Goal: Information Seeking & Learning: Learn about a topic

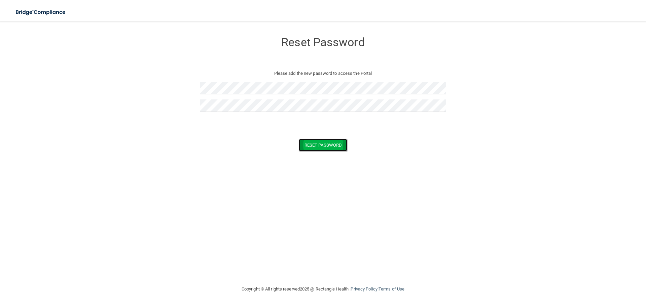
click at [326, 146] on button "Reset Password" at bounding box center [323, 145] width 48 height 12
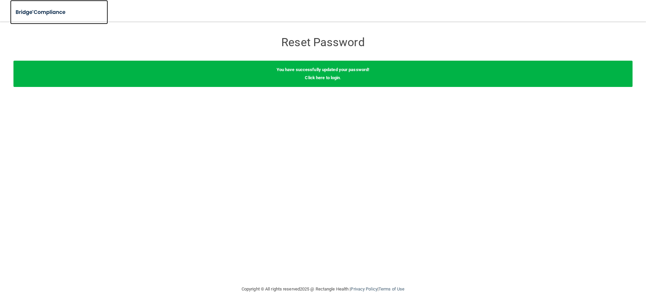
click at [51, 9] on img at bounding box center [41, 12] width 62 height 14
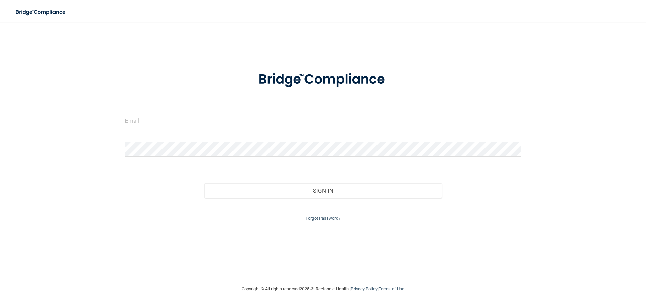
click at [157, 120] on input "email" at bounding box center [323, 120] width 396 height 15
type input "[EMAIL_ADDRESS][DOMAIN_NAME]"
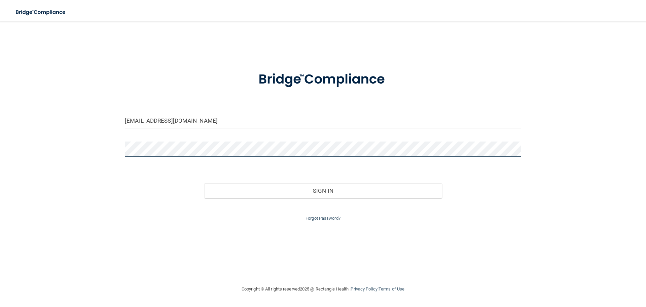
click at [204, 183] on button "Sign In" at bounding box center [323, 190] width 238 height 15
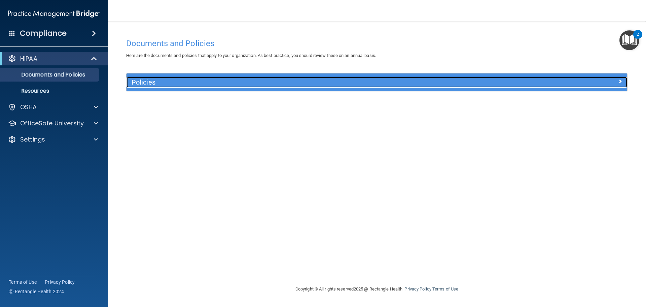
click at [175, 79] on h5 "Policies" at bounding box center [315, 81] width 366 height 7
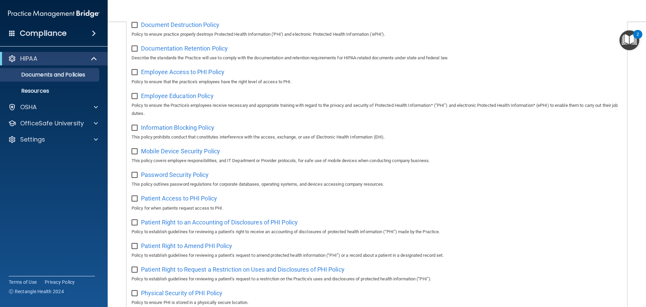
scroll to position [167, 0]
click at [62, 90] on p "Resources" at bounding box center [50, 91] width 92 height 7
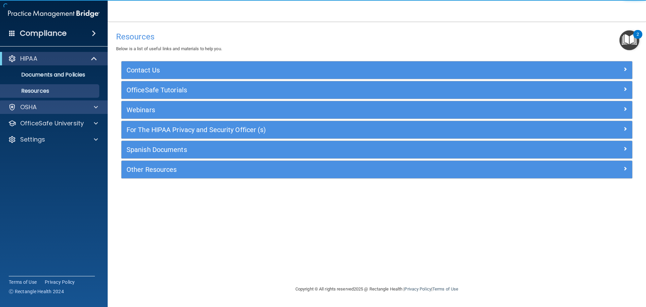
click at [60, 112] on div "OSHA" at bounding box center [54, 106] width 108 height 13
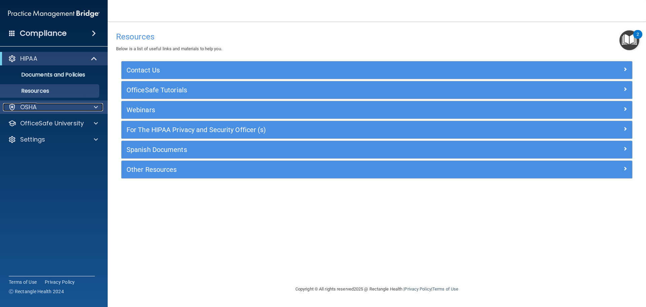
click at [94, 106] on span at bounding box center [96, 107] width 4 height 8
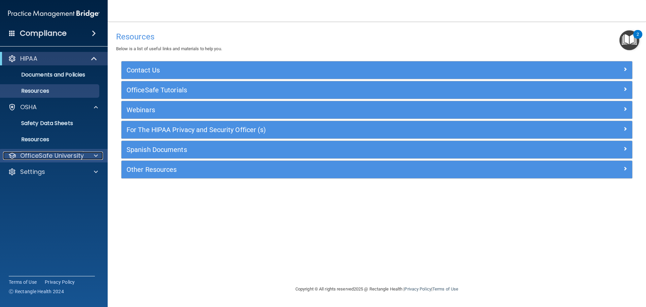
click at [43, 159] on p "OfficeSafe University" at bounding box center [52, 155] width 64 height 8
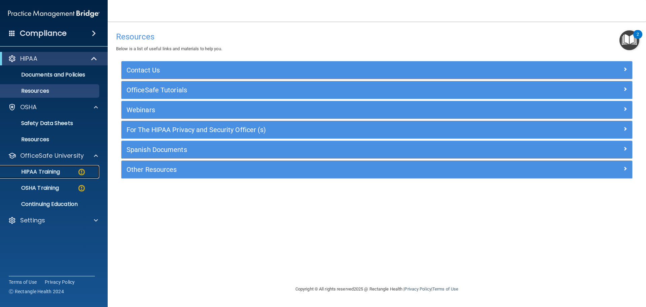
click at [67, 169] on div "HIPAA Training" at bounding box center [50, 171] width 92 height 7
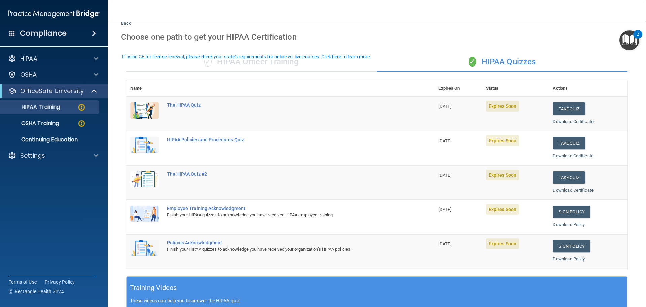
scroll to position [34, 0]
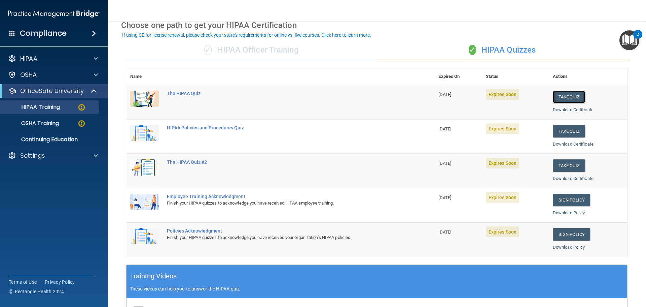
click at [566, 96] on button "Take Quiz" at bounding box center [569, 97] width 32 height 12
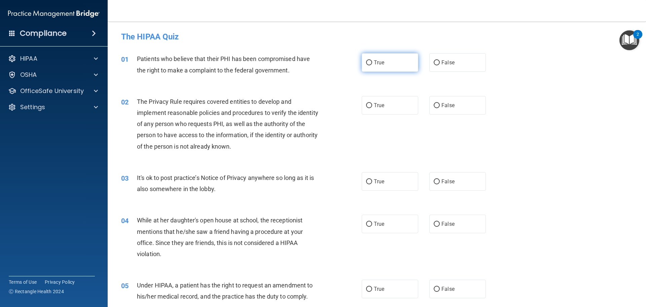
click at [380, 64] on span "True" at bounding box center [379, 62] width 10 height 6
click at [372, 64] on input "True" at bounding box center [369, 62] width 6 height 5
radio input "true"
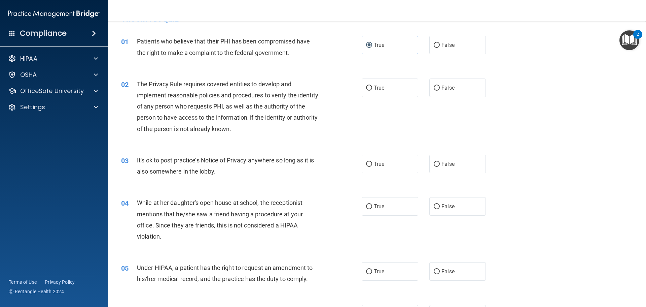
scroll to position [34, 0]
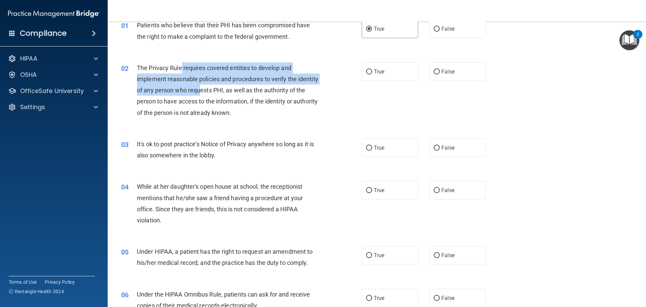
drag, startPoint x: 182, startPoint y: 70, endPoint x: 221, endPoint y: 95, distance: 46.4
click at [221, 95] on div "The Privacy Rule requires covered entities to develop and implement reasonable …" at bounding box center [231, 90] width 188 height 56
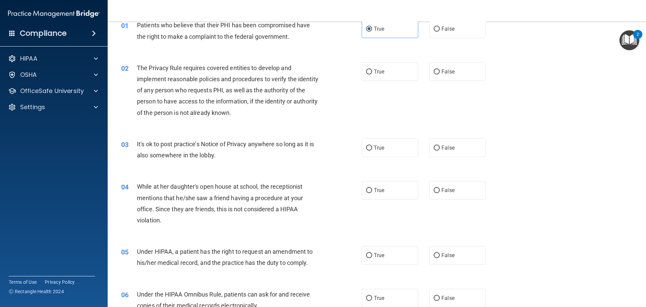
click at [276, 115] on div "The Privacy Rule requires covered entities to develop and implement reasonable …" at bounding box center [231, 90] width 188 height 56
click at [442, 148] on span "False" at bounding box center [448, 147] width 13 height 6
click at [439, 148] on input "False" at bounding box center [437, 147] width 6 height 5
radio input "true"
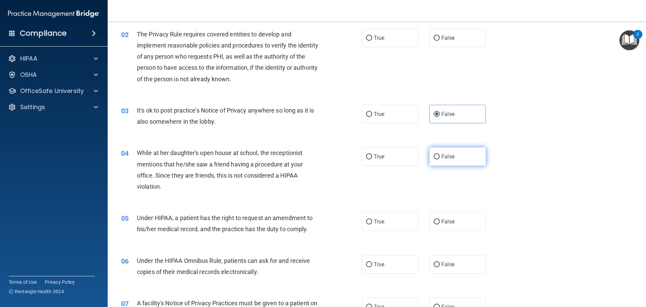
click at [462, 157] on label "False" at bounding box center [457, 156] width 57 height 19
click at [440, 157] on input "False" at bounding box center [437, 156] width 6 height 5
radio input "true"
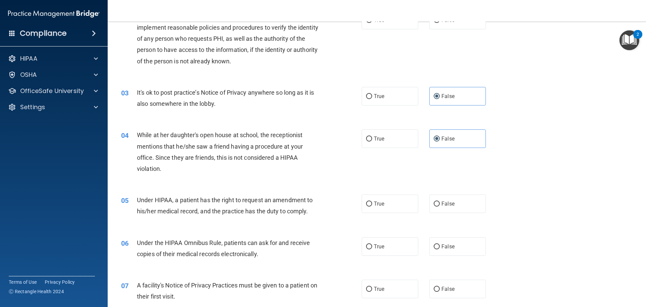
scroll to position [101, 0]
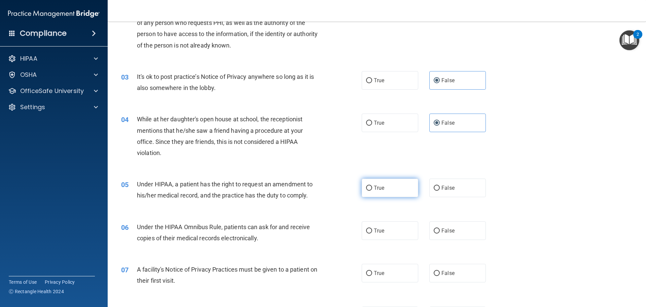
click at [368, 189] on input "True" at bounding box center [369, 187] width 6 height 5
radio input "true"
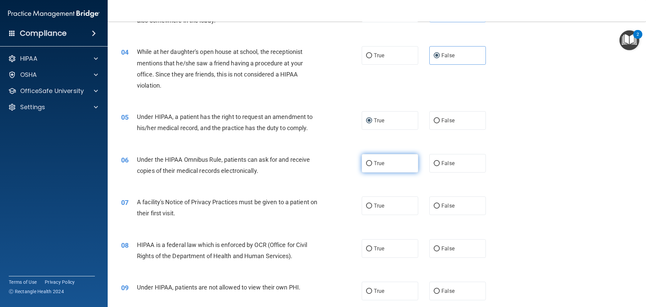
click at [398, 168] on label "True" at bounding box center [390, 163] width 57 height 19
click at [372, 166] on input "True" at bounding box center [369, 163] width 6 height 5
radio input "true"
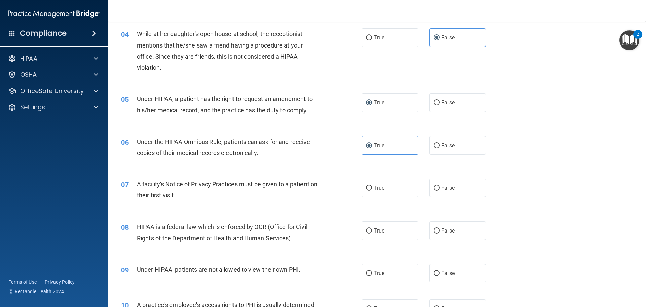
scroll to position [202, 0]
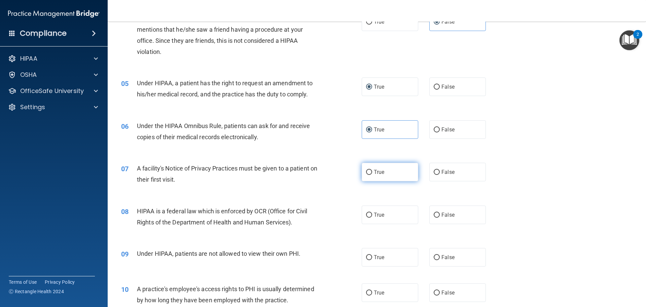
click at [378, 173] on span "True" at bounding box center [379, 172] width 10 height 6
click at [372, 173] on input "True" at bounding box center [369, 172] width 6 height 5
radio input "true"
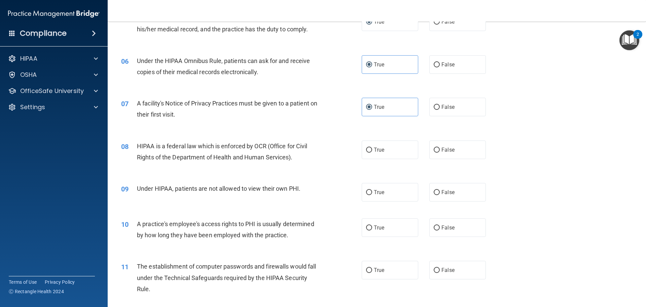
scroll to position [269, 0]
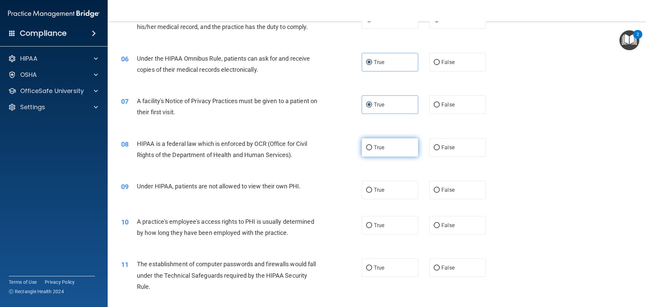
click at [381, 152] on label "True" at bounding box center [390, 147] width 57 height 19
click at [372, 150] on input "True" at bounding box center [369, 147] width 6 height 5
radio input "true"
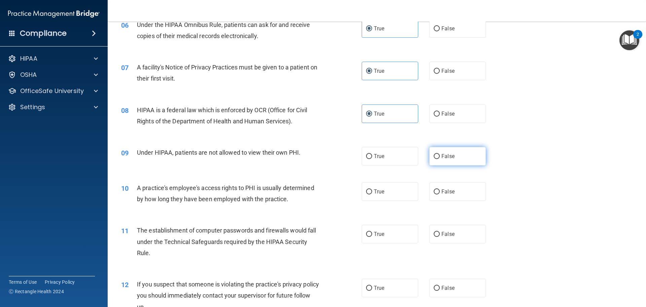
click at [439, 160] on label "False" at bounding box center [457, 156] width 57 height 19
click at [439, 159] on input "False" at bounding box center [437, 156] width 6 height 5
radio input "true"
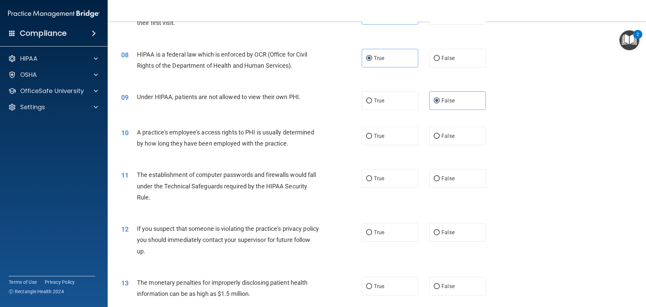
scroll to position [370, 0]
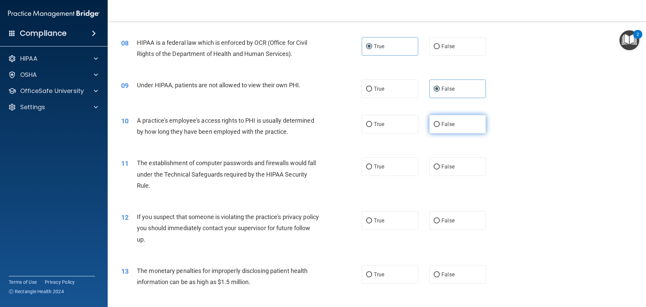
click at [438, 123] on label "False" at bounding box center [457, 124] width 57 height 19
click at [438, 123] on input "False" at bounding box center [437, 124] width 6 height 5
radio input "true"
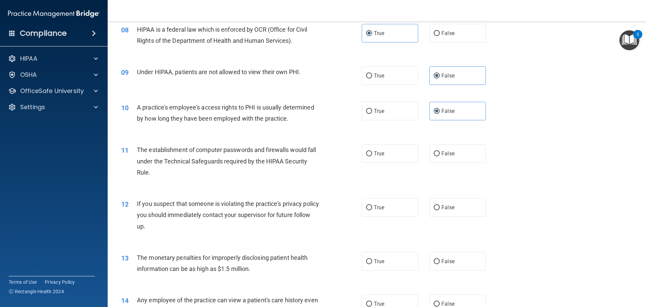
scroll to position [404, 0]
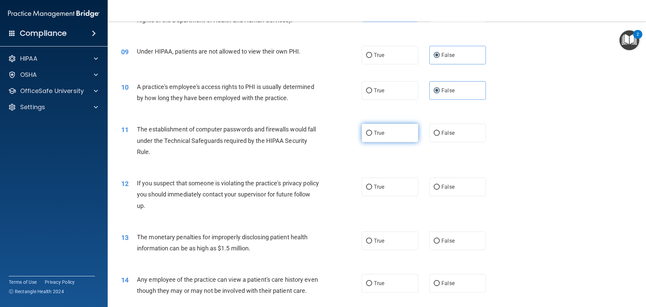
click at [371, 132] on label "True" at bounding box center [390, 133] width 57 height 19
click at [371, 132] on input "True" at bounding box center [369, 133] width 6 height 5
radio input "true"
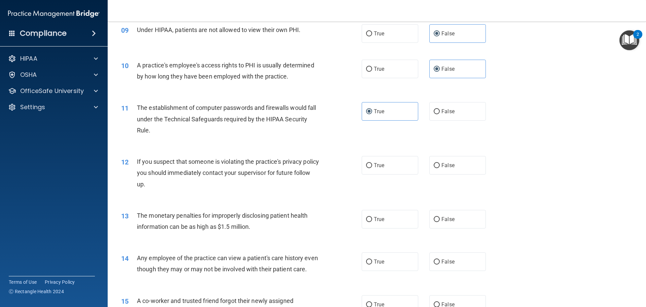
scroll to position [438, 0]
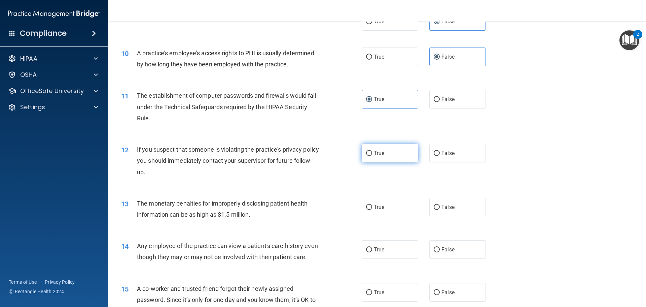
click at [381, 157] on label "True" at bounding box center [390, 153] width 57 height 19
click at [372, 156] on input "True" at bounding box center [369, 153] width 6 height 5
radio input "true"
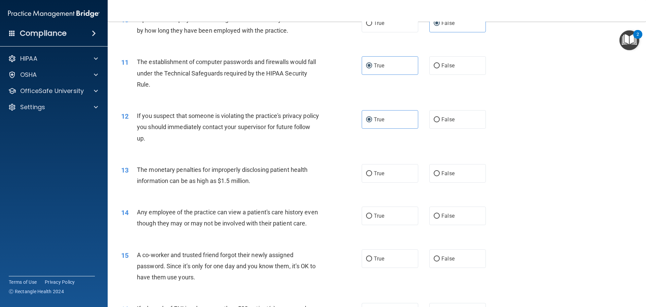
scroll to position [505, 0]
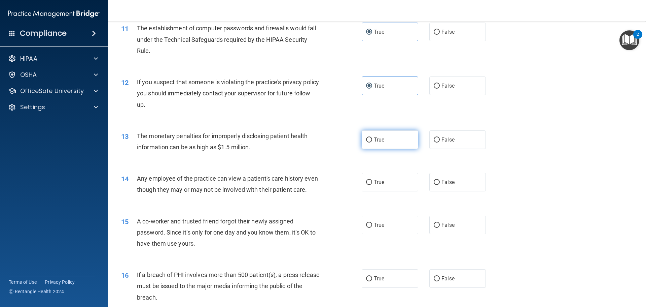
click at [395, 138] on label "True" at bounding box center [390, 139] width 57 height 19
click at [372, 138] on input "True" at bounding box center [369, 139] width 6 height 5
radio input "true"
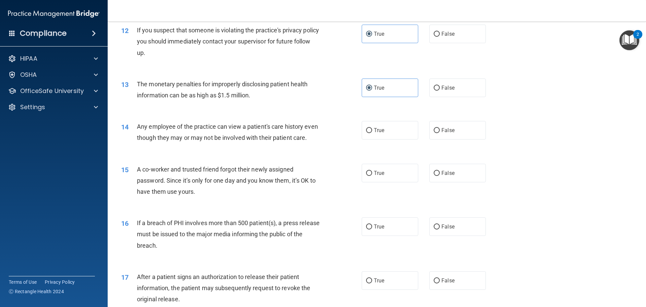
scroll to position [572, 0]
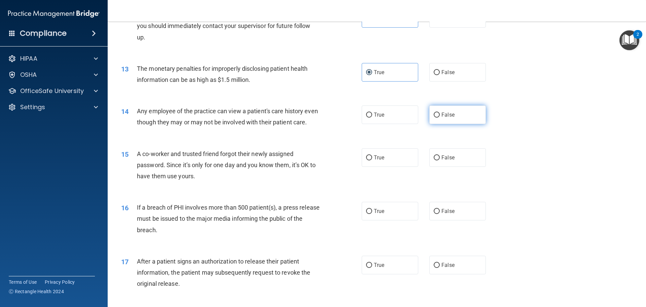
click at [446, 120] on label "False" at bounding box center [457, 114] width 57 height 19
click at [440, 117] on input "False" at bounding box center [437, 114] width 6 height 5
radio input "true"
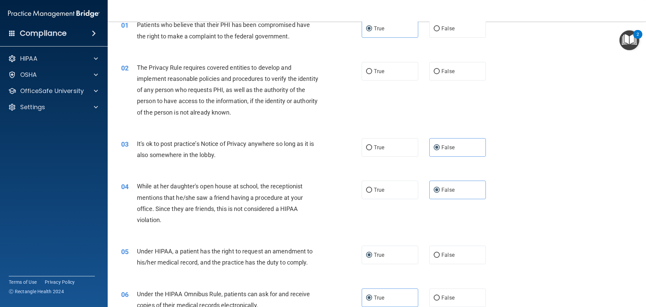
scroll to position [34, 0]
click at [380, 73] on span "True" at bounding box center [379, 71] width 10 height 6
click at [372, 73] on input "True" at bounding box center [369, 71] width 6 height 5
radio input "true"
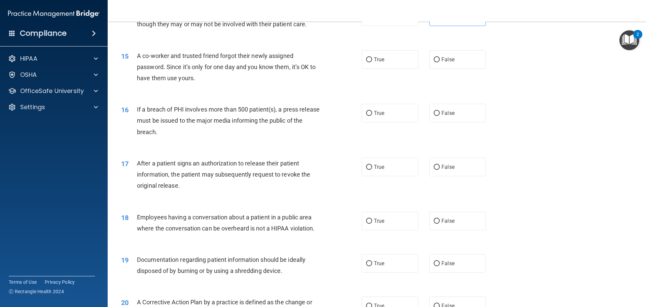
scroll to position [673, 0]
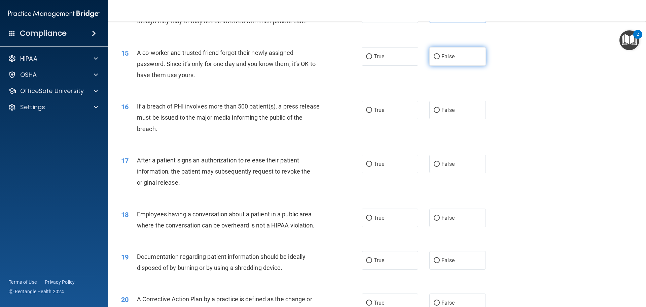
click at [446, 60] on span "False" at bounding box center [448, 56] width 13 height 6
click at [440, 59] on input "False" at bounding box center [437, 56] width 6 height 5
radio input "true"
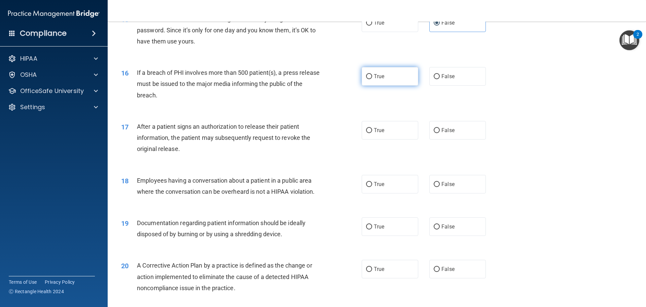
click at [381, 82] on label "True" at bounding box center [390, 76] width 57 height 19
click at [372, 79] on input "True" at bounding box center [369, 76] width 6 height 5
radio input "true"
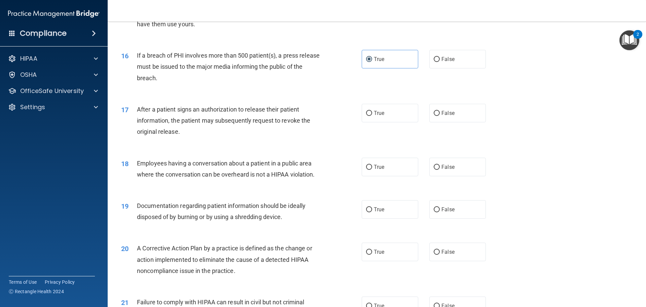
scroll to position [740, 0]
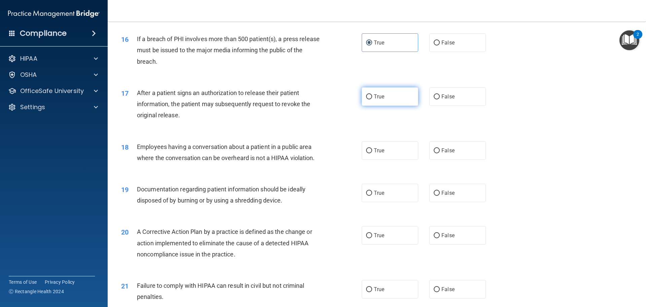
click at [362, 106] on label "True" at bounding box center [390, 96] width 57 height 19
click at [366, 99] on input "True" at bounding box center [369, 96] width 6 height 5
radio input "true"
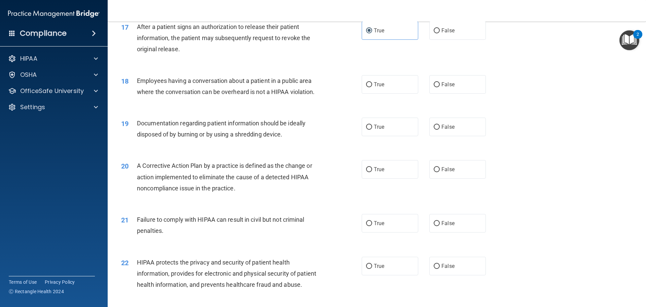
scroll to position [808, 0]
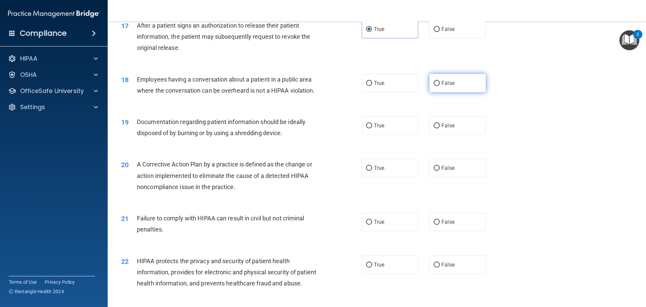
click at [459, 92] on label "False" at bounding box center [457, 83] width 57 height 19
click at [440, 86] on input "False" at bounding box center [437, 83] width 6 height 5
radio input "true"
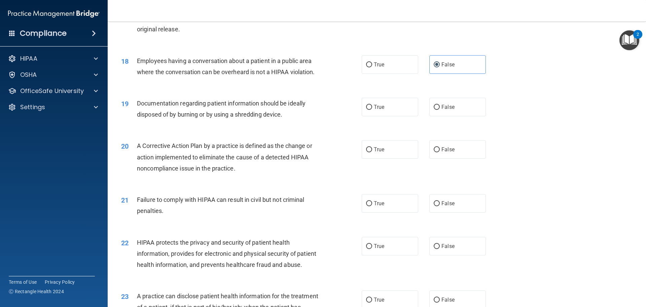
scroll to position [841, 0]
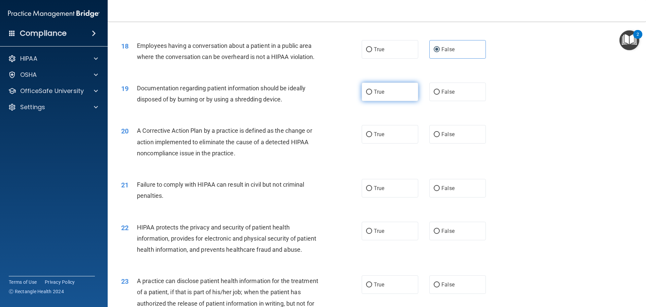
click at [384, 101] on label "True" at bounding box center [390, 91] width 57 height 19
click at [372, 95] on input "True" at bounding box center [369, 92] width 6 height 5
radio input "true"
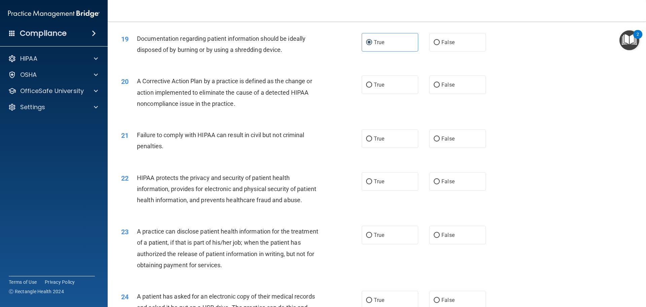
scroll to position [909, 0]
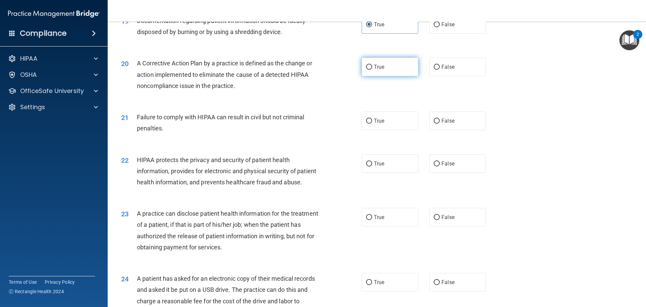
click at [370, 76] on label "True" at bounding box center [390, 67] width 57 height 19
click at [370, 70] on input "True" at bounding box center [369, 67] width 6 height 5
radio input "true"
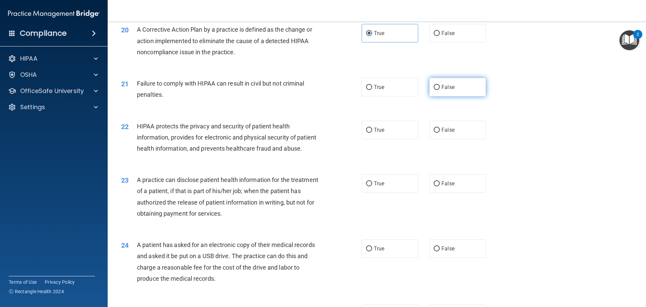
click at [456, 96] on label "False" at bounding box center [457, 87] width 57 height 19
click at [440, 90] on input "False" at bounding box center [437, 87] width 6 height 5
radio input "true"
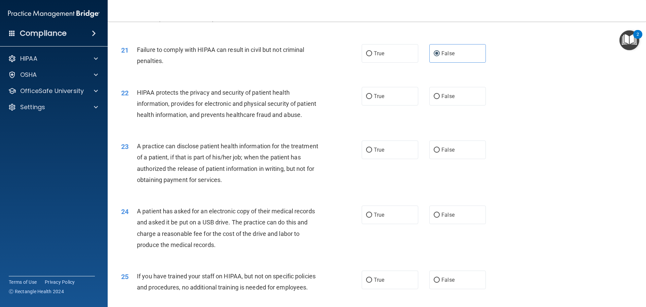
scroll to position [1010, 0]
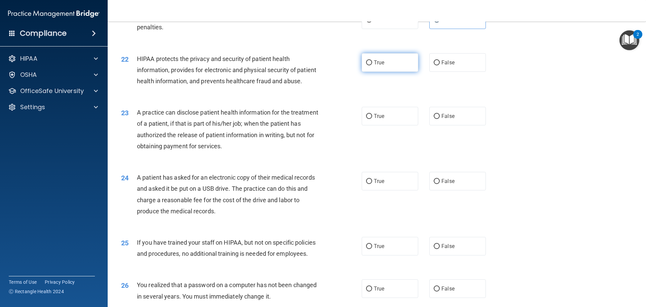
click at [370, 72] on label "True" at bounding box center [390, 62] width 57 height 19
click at [370, 65] on input "True" at bounding box center [369, 62] width 6 height 5
radio input "true"
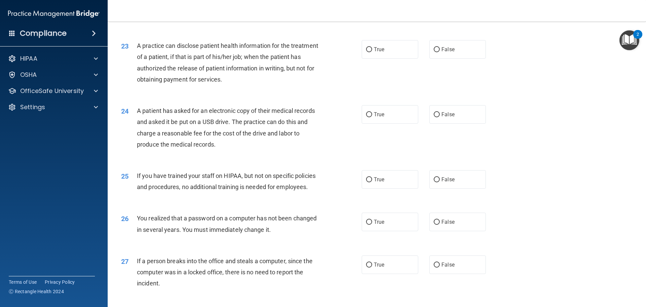
scroll to position [1077, 0]
click at [390, 58] on label "True" at bounding box center [390, 48] width 57 height 19
click at [372, 51] on input "True" at bounding box center [369, 48] width 6 height 5
radio input "true"
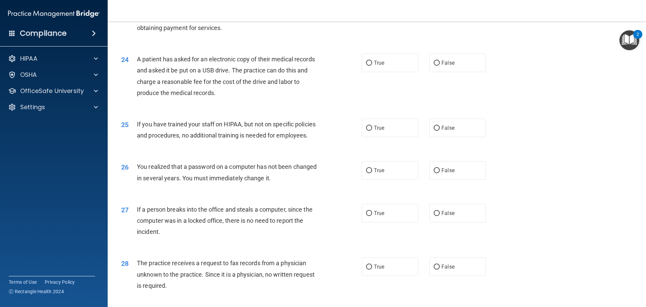
scroll to position [1144, 0]
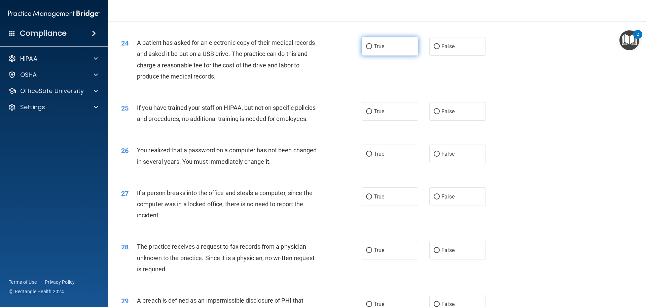
click at [381, 49] on span "True" at bounding box center [379, 46] width 10 height 6
click at [372, 49] on input "True" at bounding box center [369, 46] width 6 height 5
radio input "true"
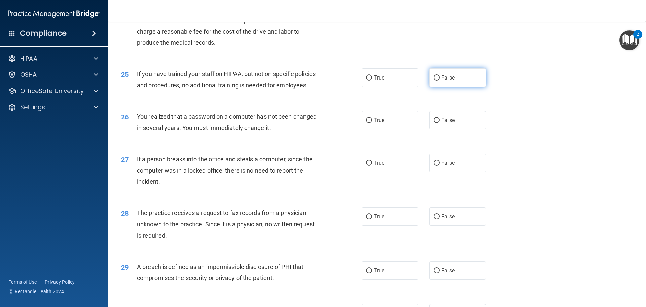
click at [442, 81] on span "False" at bounding box center [448, 77] width 13 height 6
click at [440, 80] on input "False" at bounding box center [437, 77] width 6 height 5
radio input "true"
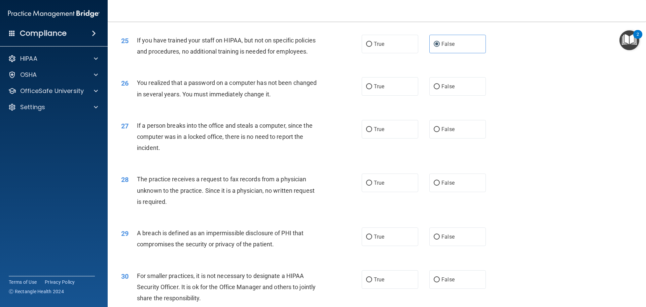
scroll to position [1245, 0]
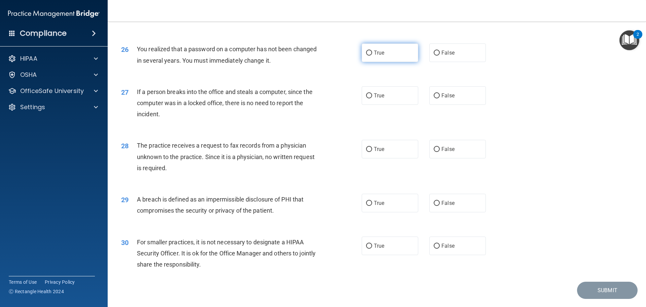
click at [382, 62] on label "True" at bounding box center [390, 52] width 57 height 19
click at [372, 56] on input "True" at bounding box center [369, 52] width 6 height 5
radio input "true"
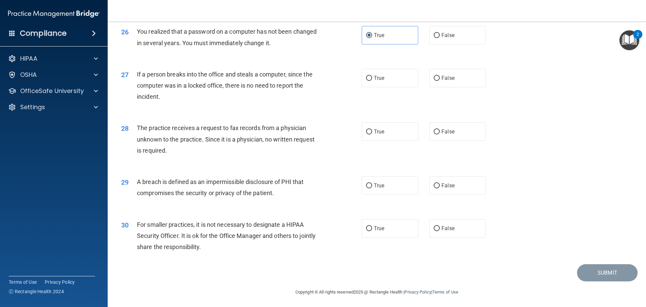
scroll to position [1279, 0]
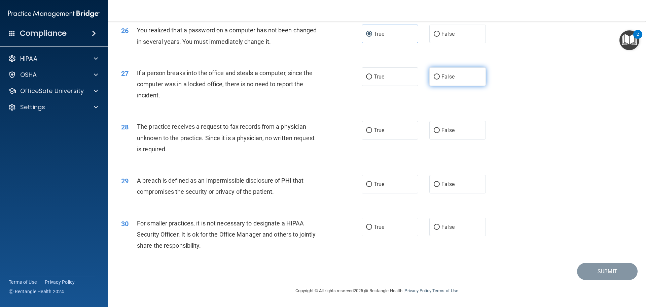
click at [435, 86] on label "False" at bounding box center [457, 76] width 57 height 19
click at [435, 79] on input "False" at bounding box center [437, 76] width 6 height 5
radio input "true"
click at [456, 130] on label "False" at bounding box center [457, 130] width 57 height 19
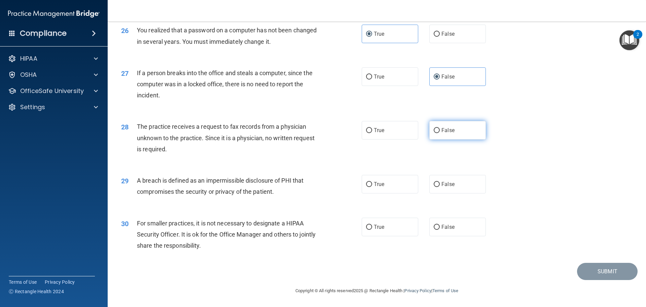
click at [440, 130] on input "False" at bounding box center [437, 130] width 6 height 5
radio input "true"
click at [370, 188] on label "True" at bounding box center [390, 184] width 57 height 19
click at [370, 187] on input "True" at bounding box center [369, 184] width 6 height 5
radio input "true"
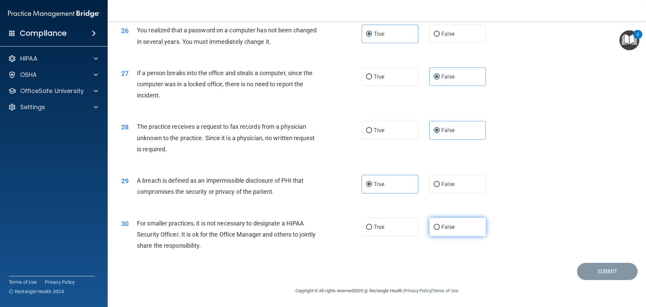
click at [455, 228] on label "False" at bounding box center [457, 226] width 57 height 19
click at [440, 228] on input "False" at bounding box center [437, 226] width 6 height 5
radio input "true"
click at [597, 272] on button "Submit" at bounding box center [607, 271] width 61 height 17
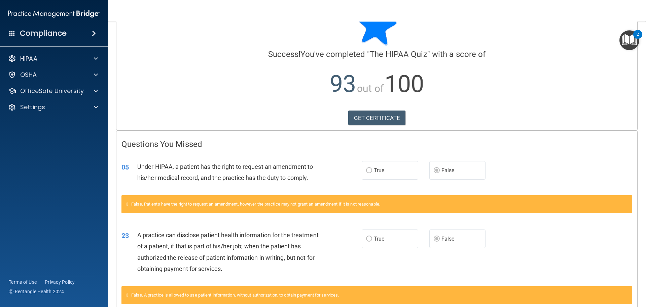
scroll to position [66, 0]
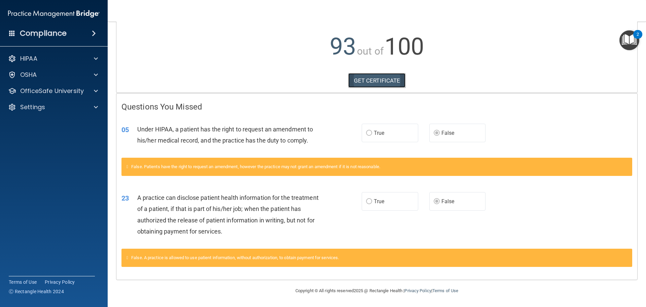
click at [366, 78] on link "GET CERTIFICATE" at bounding box center [377, 80] width 58 height 15
click at [66, 58] on div "HIPAA" at bounding box center [44, 59] width 83 height 8
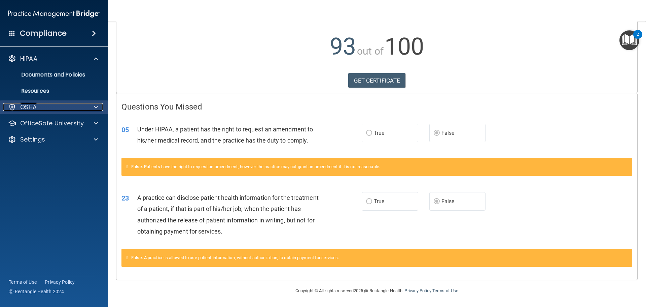
click at [79, 105] on div "OSHA" at bounding box center [44, 107] width 83 height 8
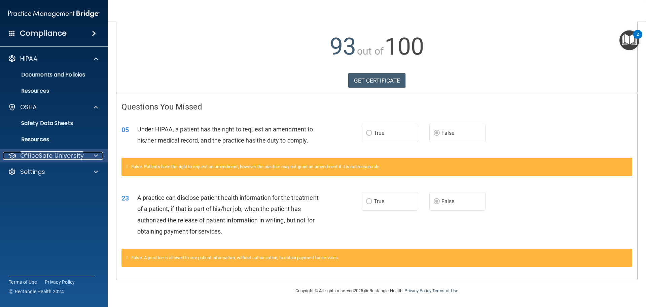
click at [99, 153] on div at bounding box center [94, 155] width 17 height 8
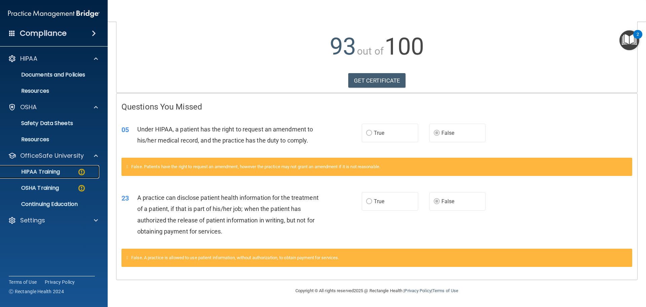
click at [63, 168] on link "HIPAA Training" at bounding box center [46, 171] width 106 height 13
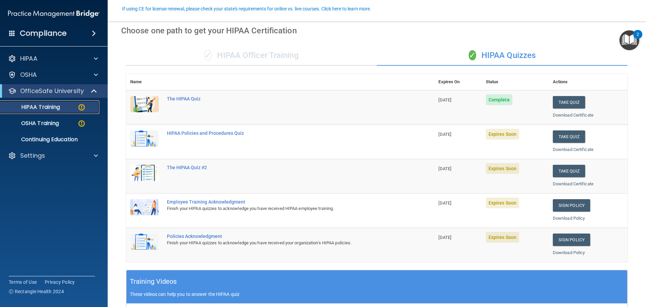
scroll to position [67, 0]
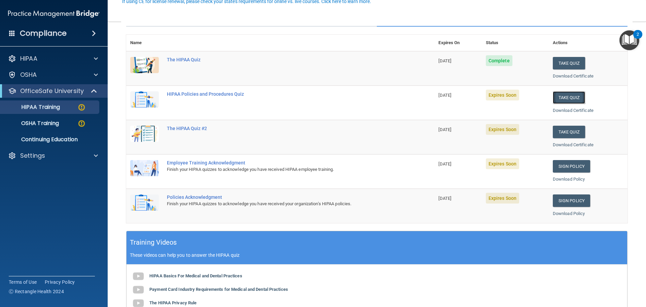
click at [568, 98] on button "Take Quiz" at bounding box center [569, 97] width 32 height 12
